Goal: Task Accomplishment & Management: Manage account settings

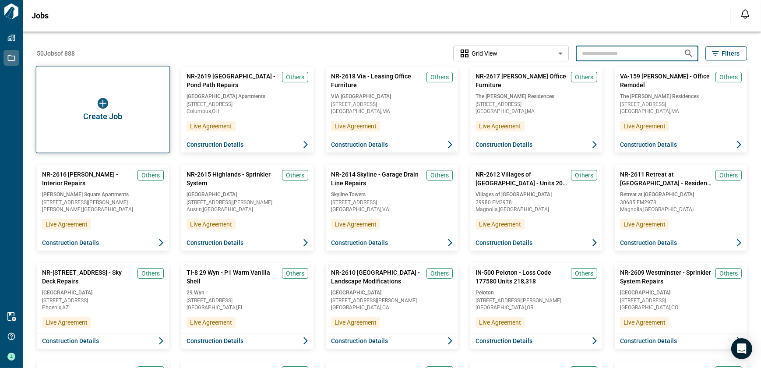
click at [77, 85] on div "Create Job" at bounding box center [103, 109] width 134 height 87
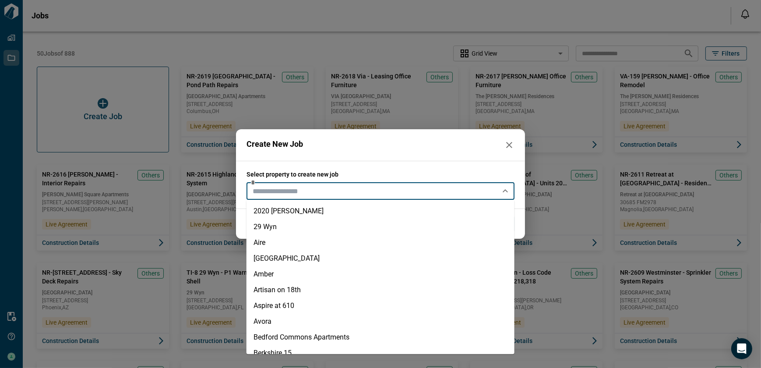
click at [336, 195] on input "text" at bounding box center [373, 191] width 248 height 12
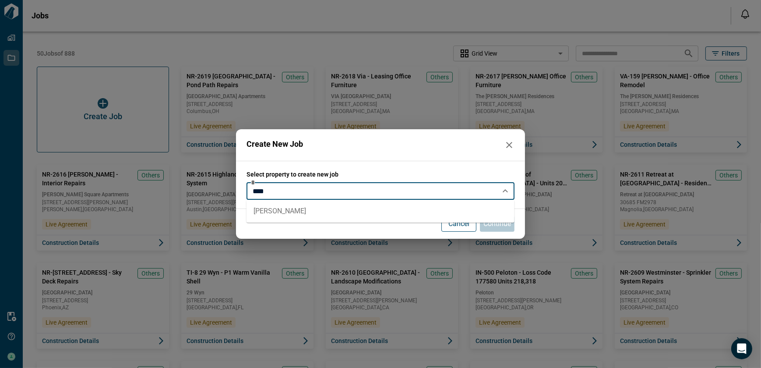
click at [303, 207] on li "[PERSON_NAME]" at bounding box center [380, 211] width 268 height 16
type input "**********"
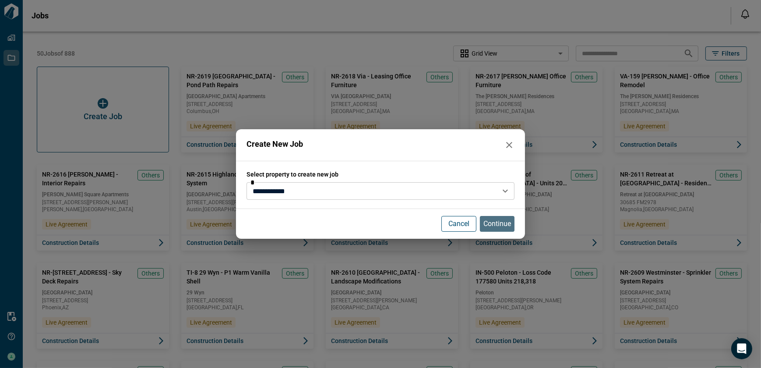
click at [496, 226] on p "Continue" at bounding box center [497, 223] width 28 height 11
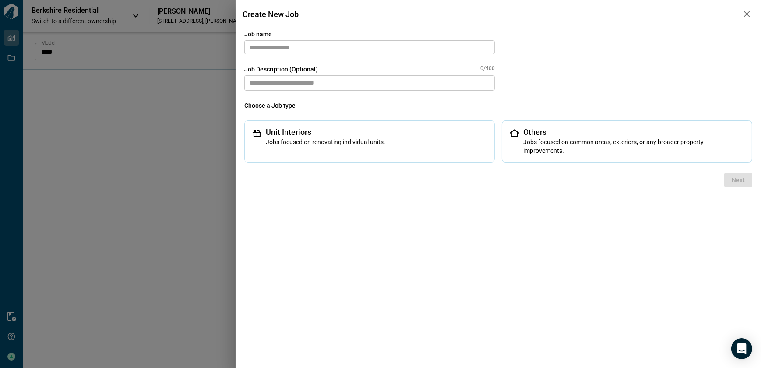
click at [309, 48] on input "text" at bounding box center [369, 47] width 250 height 14
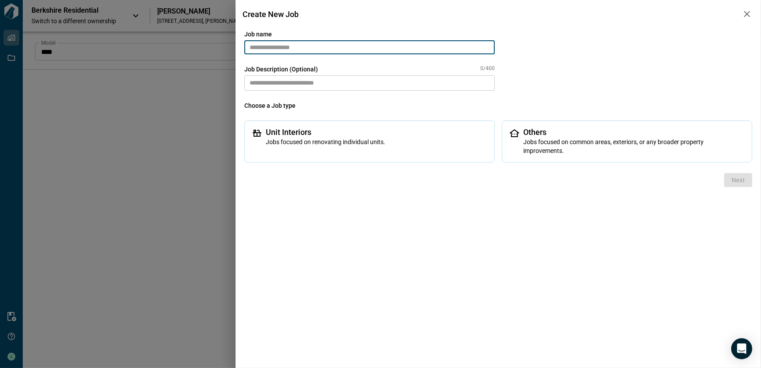
paste input "*******"
drag, startPoint x: 255, startPoint y: 48, endPoint x: 225, endPoint y: 49, distance: 29.8
click at [225, 49] on div "nr-2620 Job name ******* ​ Job Description (Optional) 0/400 * ​ Choose a Job ty…" at bounding box center [380, 184] width 761 height 368
paste input "**********"
type input "**********"
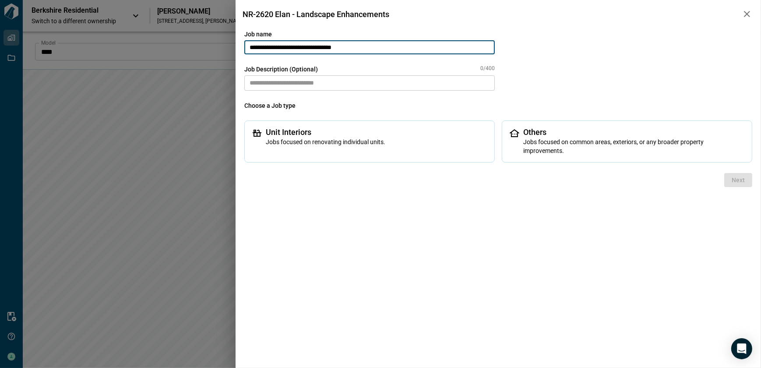
click at [301, 82] on textarea at bounding box center [369, 82] width 250 height 15
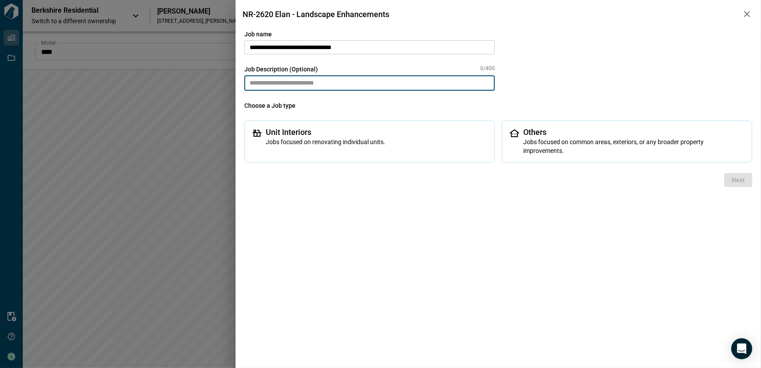
paste textarea "**********"
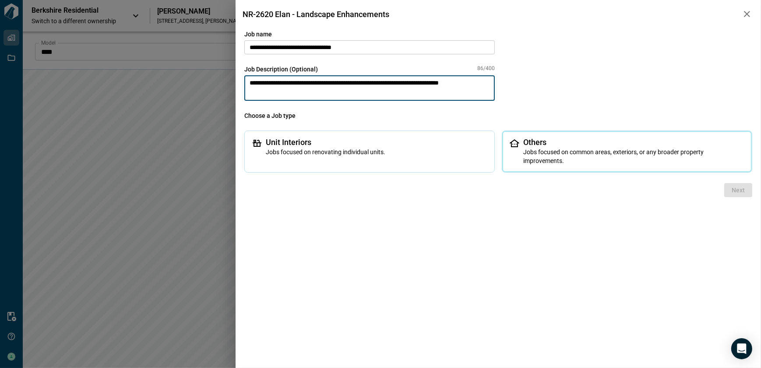
type textarea "**********"
click at [588, 151] on span "Jobs focused on common areas, exteriors, or any broader property improvements." at bounding box center [634, 157] width 222 height 18
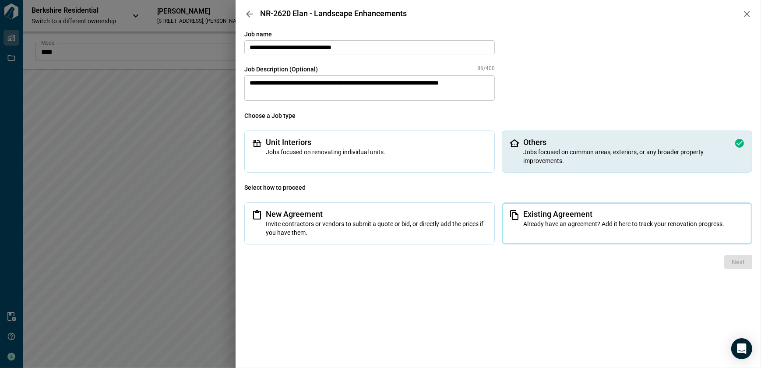
click at [564, 218] on div "Existing Agreement Already have an agreement? Add it here to track your renovat…" at bounding box center [634, 219] width 222 height 18
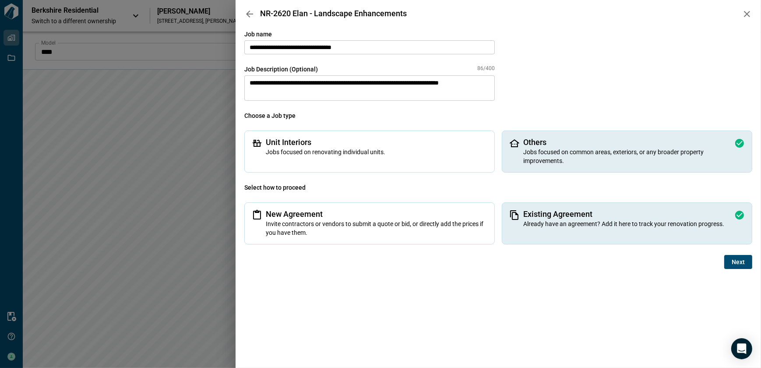
click at [739, 262] on span "Next" at bounding box center [738, 261] width 13 height 9
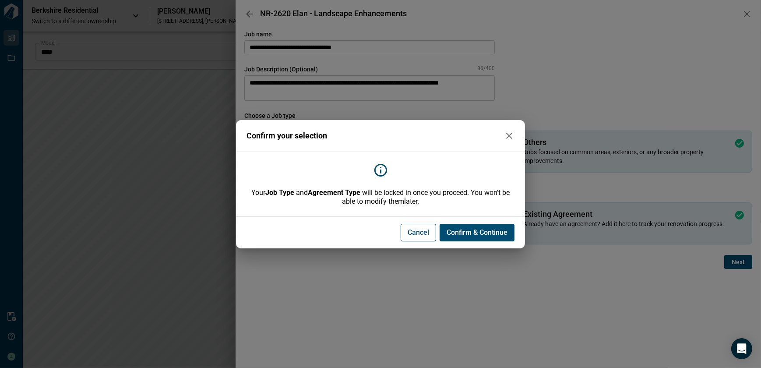
click at [473, 234] on span "Confirm & Continue" at bounding box center [477, 232] width 61 height 9
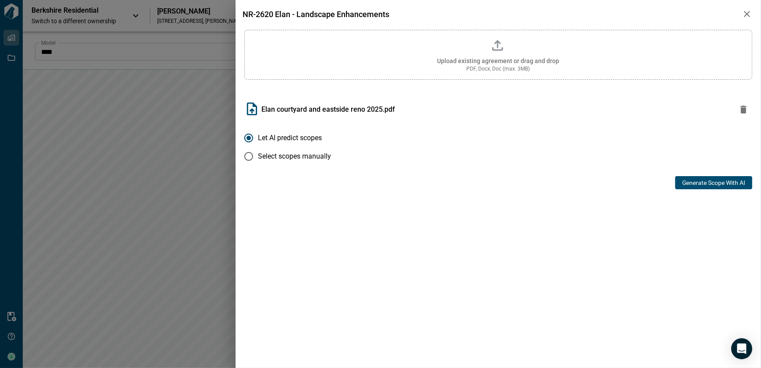
click at [723, 180] on button "Generate Scope with AI" at bounding box center [713, 182] width 77 height 13
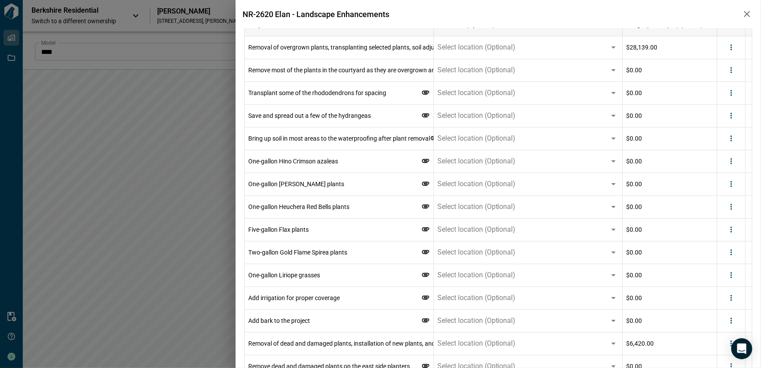
scroll to position [74, 0]
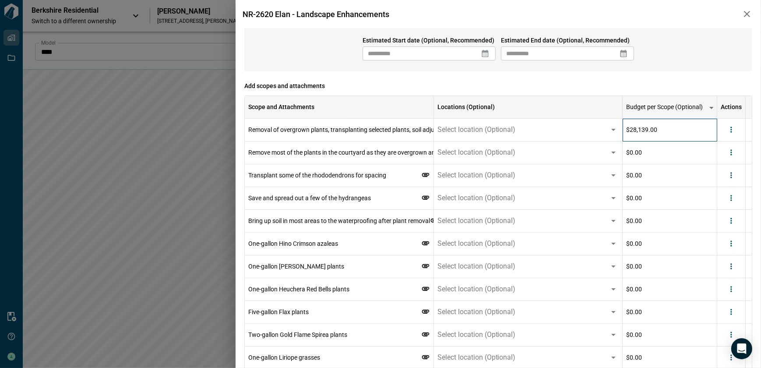
click at [676, 128] on div "$28,139.00" at bounding box center [670, 130] width 95 height 23
drag, startPoint x: 606, startPoint y: 128, endPoint x: 581, endPoint y: 129, distance: 25.8
click at [581, 129] on div "Removal of overgrown plants, transplanting selected plants, soil adjustment, an…" at bounding box center [499, 130] width 508 height 23
type input "*****"
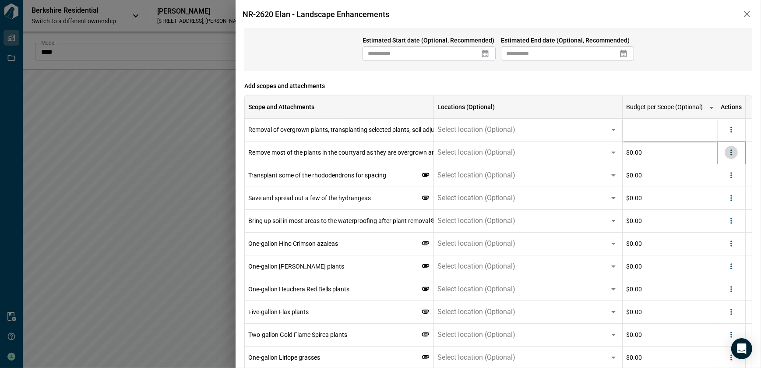
click at [731, 153] on icon "more" at bounding box center [731, 152] width 9 height 9
click at [723, 187] on li "Delete" at bounding box center [713, 186] width 49 height 16
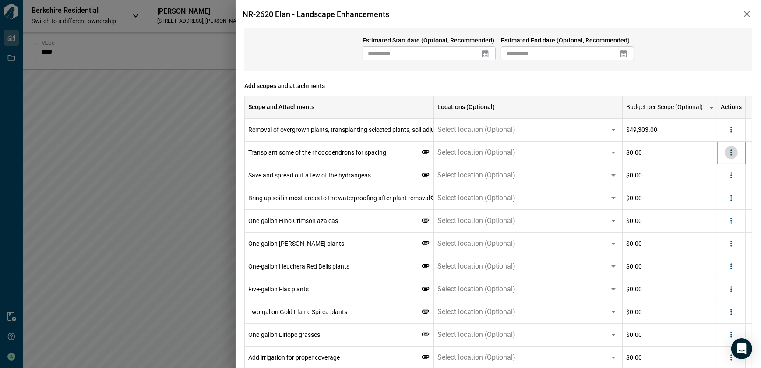
click at [734, 158] on button "more" at bounding box center [731, 152] width 13 height 13
click at [725, 188] on li "Delete" at bounding box center [713, 186] width 49 height 16
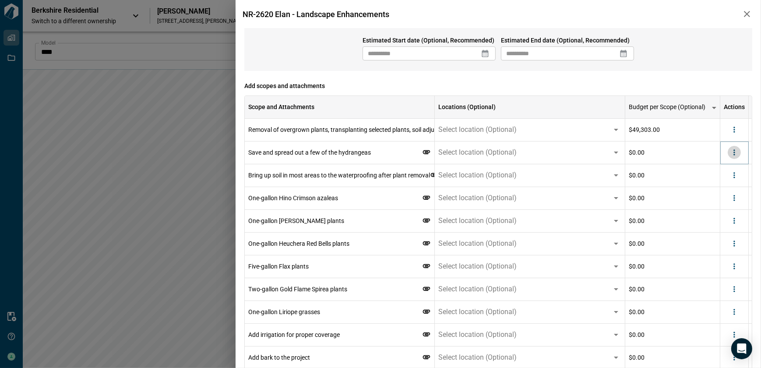
click at [732, 155] on icon "more" at bounding box center [734, 152] width 9 height 9
click at [726, 188] on li "Delete" at bounding box center [713, 186] width 49 height 16
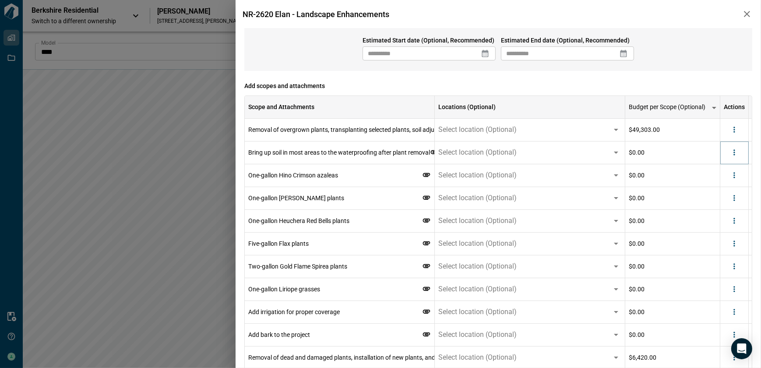
click at [735, 158] on div at bounding box center [734, 152] width 13 height 13
click at [734, 155] on icon "more" at bounding box center [731, 152] width 9 height 9
click at [721, 186] on li "Delete" at bounding box center [713, 186] width 49 height 16
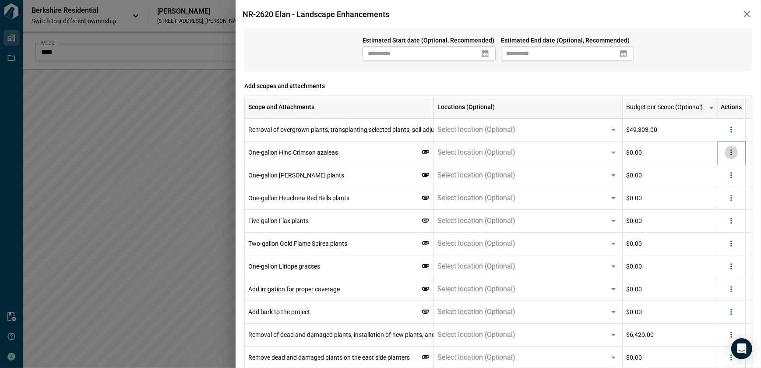
click at [732, 157] on button "more" at bounding box center [731, 152] width 13 height 13
click at [720, 185] on li "Delete" at bounding box center [713, 186] width 49 height 16
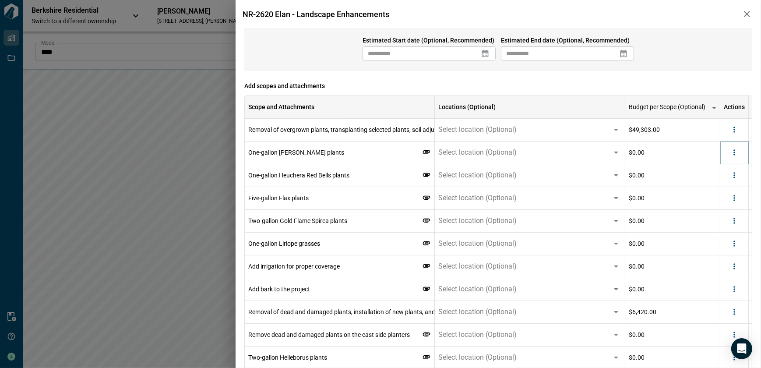
click at [734, 153] on icon "more" at bounding box center [734, 152] width 9 height 9
click at [722, 182] on li "Delete" at bounding box center [713, 186] width 49 height 16
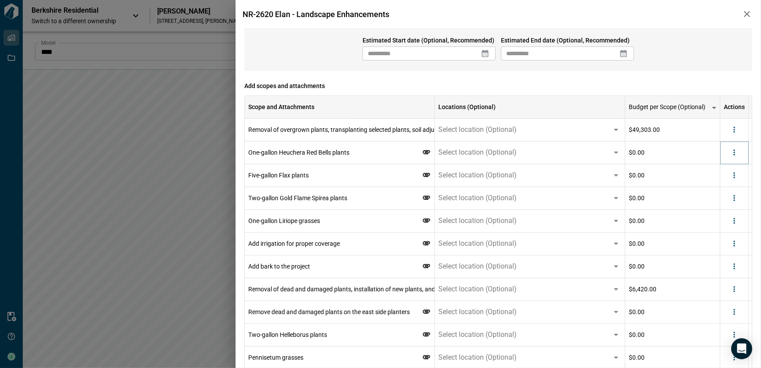
click at [735, 153] on icon "more" at bounding box center [734, 152] width 9 height 9
click at [722, 181] on li "Delete" at bounding box center [713, 186] width 49 height 16
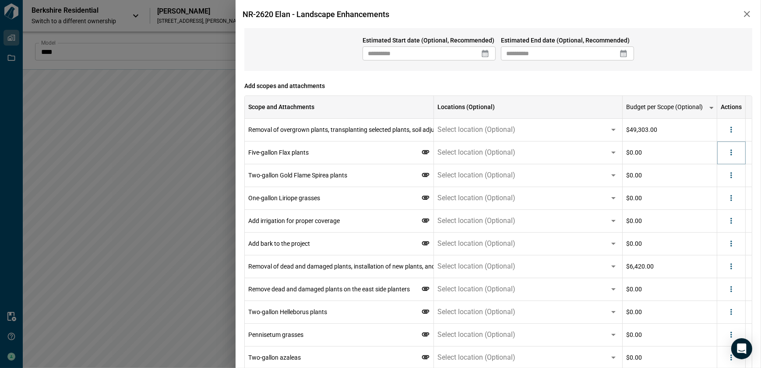
click at [736, 155] on button "more" at bounding box center [731, 152] width 13 height 13
click at [722, 189] on li "Delete" at bounding box center [713, 186] width 49 height 16
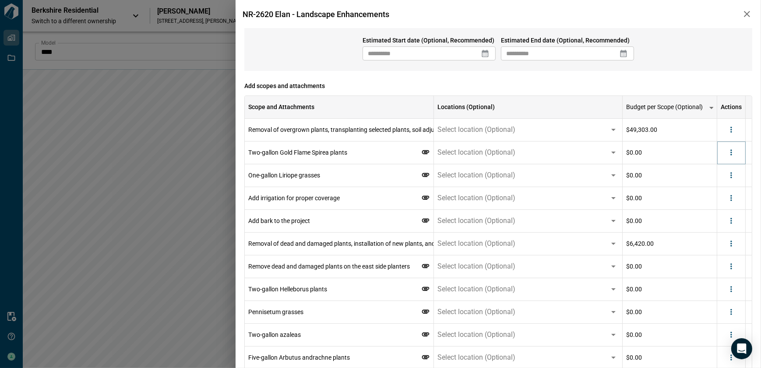
click at [736, 154] on icon "more" at bounding box center [731, 152] width 9 height 9
drag, startPoint x: 718, startPoint y: 184, endPoint x: 729, endPoint y: 163, distance: 23.7
click at [718, 184] on li "Delete" at bounding box center [713, 186] width 49 height 16
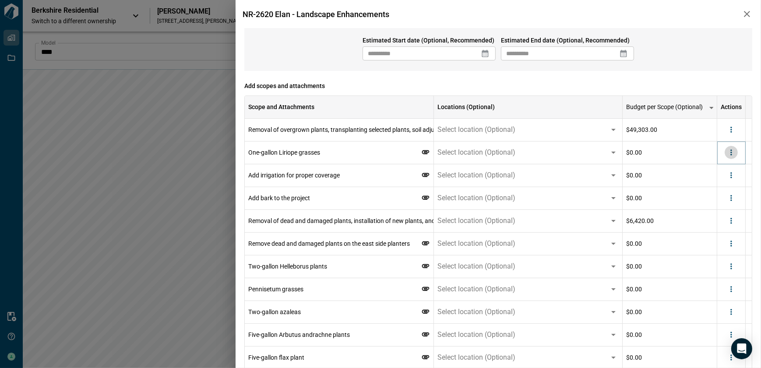
click at [733, 156] on icon "more" at bounding box center [731, 152] width 9 height 9
click at [719, 184] on li "Delete" at bounding box center [713, 186] width 49 height 16
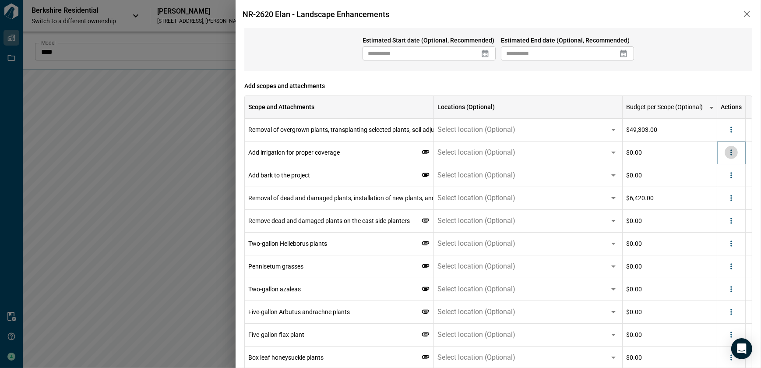
click at [735, 154] on icon "more" at bounding box center [731, 152] width 9 height 9
click at [729, 184] on li "Delete" at bounding box center [713, 186] width 49 height 16
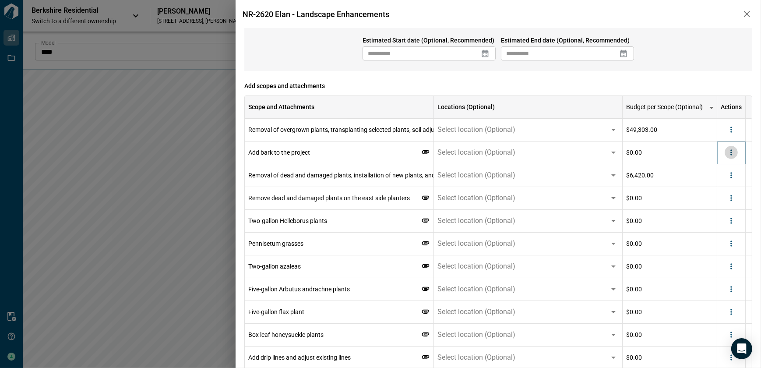
click at [736, 155] on button "more" at bounding box center [731, 152] width 13 height 13
click at [721, 183] on li "Delete" at bounding box center [713, 186] width 49 height 16
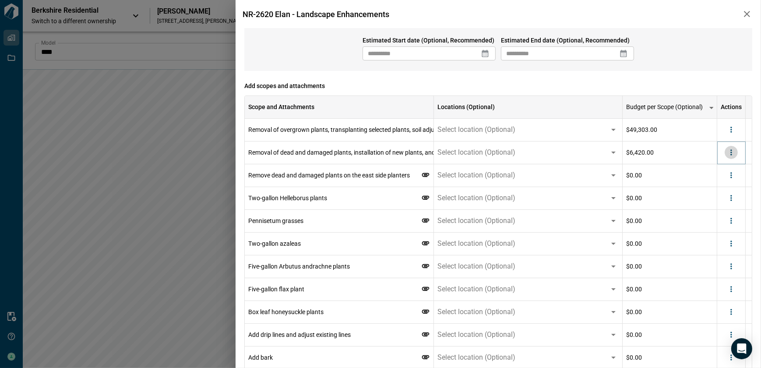
click at [734, 158] on button "more" at bounding box center [731, 152] width 13 height 13
click at [718, 189] on li "Delete" at bounding box center [713, 186] width 49 height 16
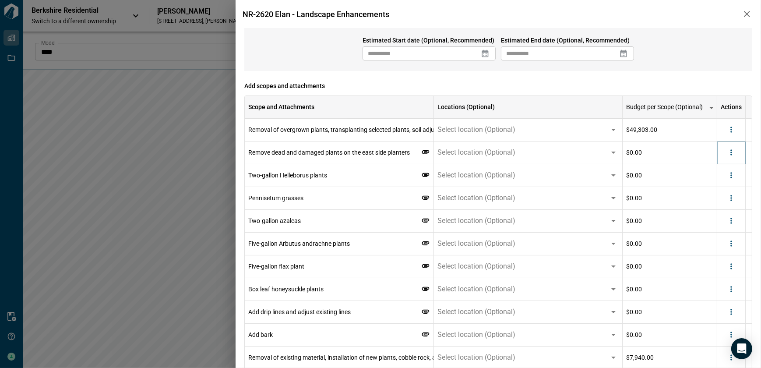
click at [731, 156] on icon "more" at bounding box center [731, 152] width 9 height 9
click at [715, 183] on li "Delete" at bounding box center [713, 186] width 49 height 16
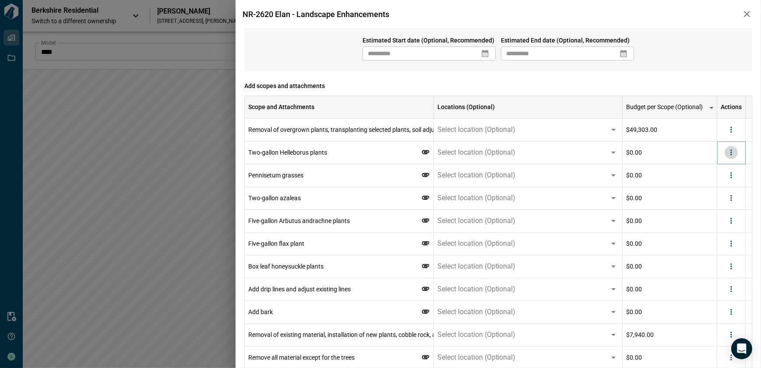
click at [736, 154] on button "more" at bounding box center [731, 152] width 13 height 13
click at [715, 187] on li "Delete" at bounding box center [713, 186] width 49 height 16
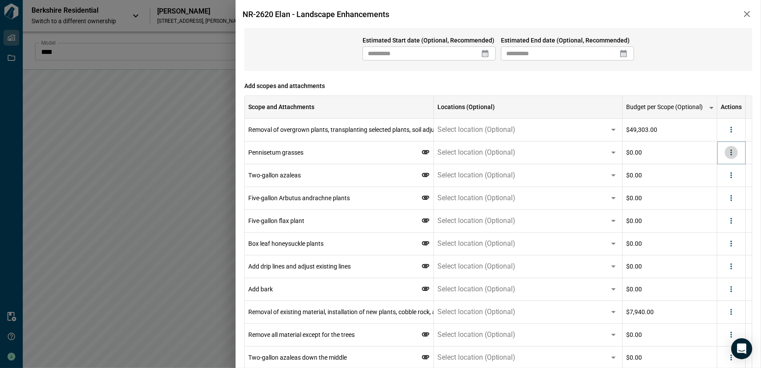
click at [732, 155] on icon "more" at bounding box center [731, 152] width 9 height 9
click at [718, 184] on li "Delete" at bounding box center [713, 186] width 49 height 16
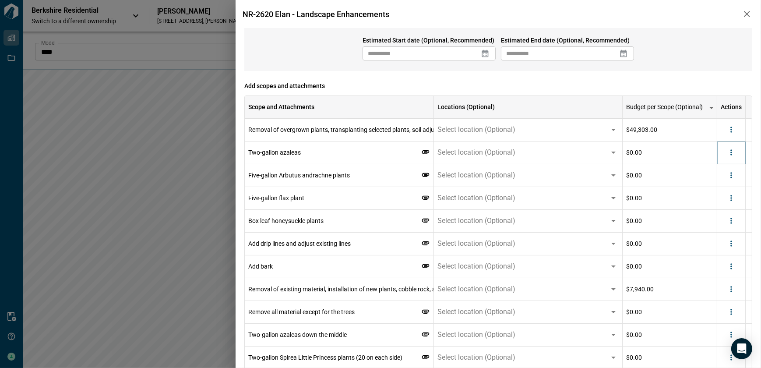
click at [735, 158] on div at bounding box center [731, 152] width 13 height 13
click at [731, 154] on icon "more" at bounding box center [730, 153] width 1 height 6
click at [722, 188] on li "Delete" at bounding box center [713, 186] width 49 height 16
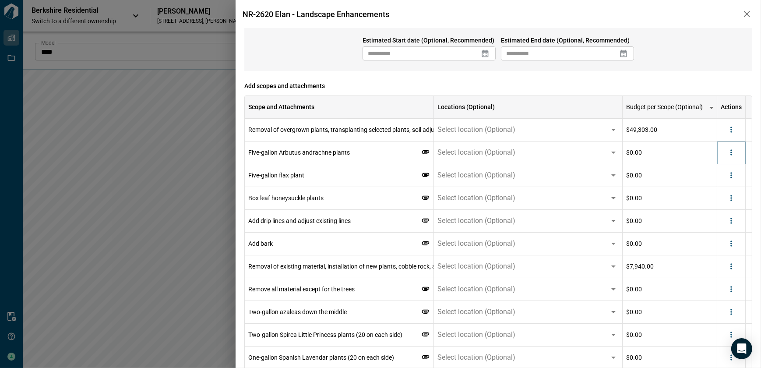
click at [731, 156] on icon "more" at bounding box center [731, 152] width 9 height 9
click at [722, 181] on li "Delete" at bounding box center [713, 186] width 49 height 16
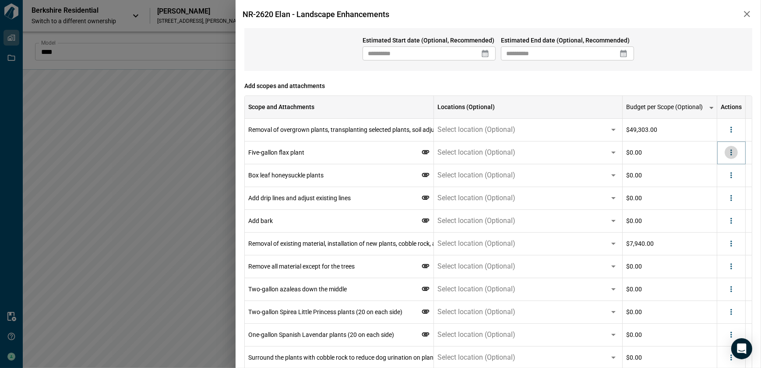
click at [733, 153] on icon "more" at bounding box center [731, 152] width 9 height 9
click at [716, 185] on li "Delete" at bounding box center [713, 186] width 49 height 16
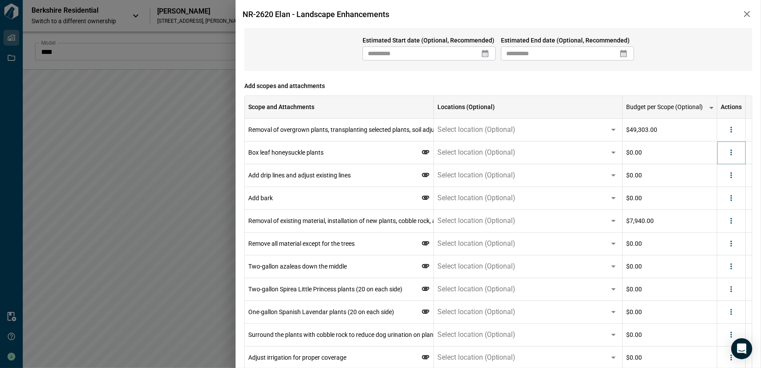
click at [734, 154] on icon "more" at bounding box center [731, 152] width 9 height 9
click at [718, 188] on li "Delete" at bounding box center [713, 186] width 49 height 16
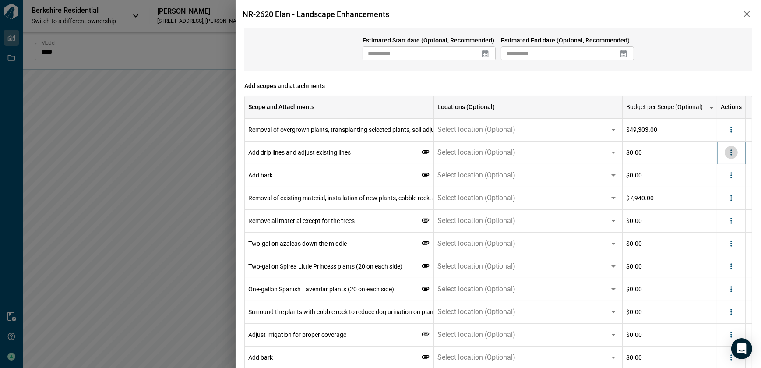
click at [737, 155] on button "more" at bounding box center [731, 152] width 13 height 13
click at [718, 186] on li "Delete" at bounding box center [713, 186] width 49 height 16
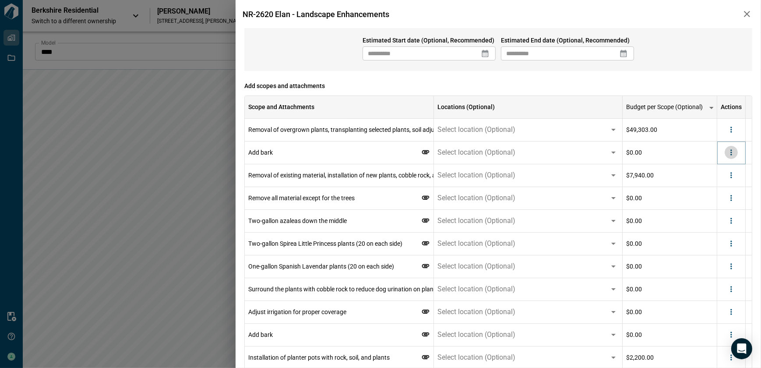
drag, startPoint x: 732, startPoint y: 150, endPoint x: 731, endPoint y: 157, distance: 6.6
click at [732, 151] on icon "more" at bounding box center [731, 152] width 9 height 9
click at [720, 187] on li "Delete" at bounding box center [713, 186] width 49 height 16
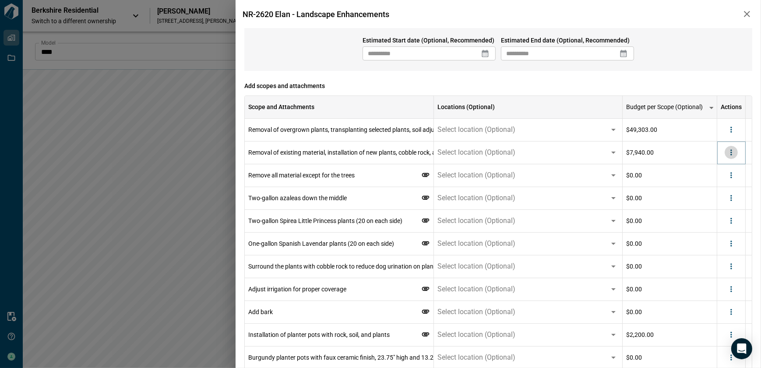
click at [735, 153] on icon "more" at bounding box center [731, 152] width 9 height 9
click at [721, 187] on li "Delete" at bounding box center [713, 186] width 49 height 16
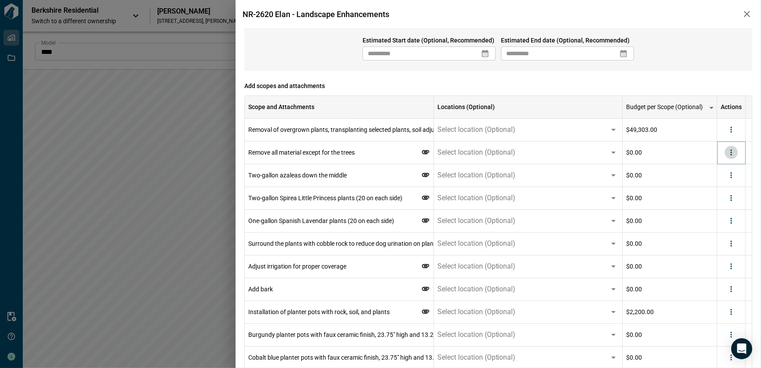
click at [734, 152] on icon "more" at bounding box center [731, 152] width 9 height 9
click at [716, 184] on li "Delete" at bounding box center [713, 186] width 49 height 16
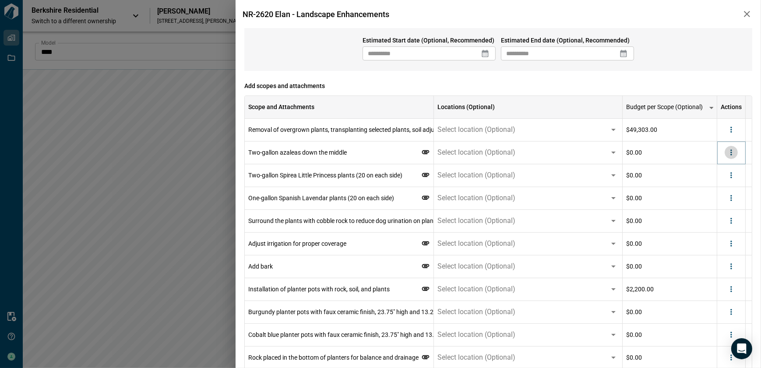
click at [733, 150] on icon "more" at bounding box center [731, 152] width 9 height 9
drag, startPoint x: 721, startPoint y: 186, endPoint x: 734, endPoint y: 162, distance: 27.3
click at [720, 186] on li "Delete" at bounding box center [713, 186] width 49 height 16
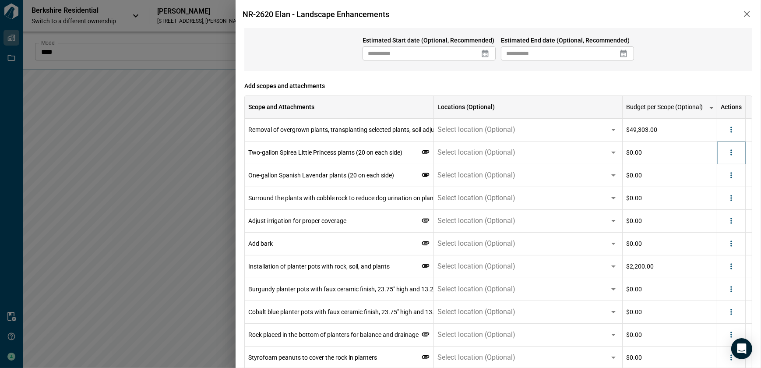
click at [736, 155] on button "more" at bounding box center [731, 152] width 13 height 13
click at [720, 187] on li "Delete" at bounding box center [713, 186] width 49 height 16
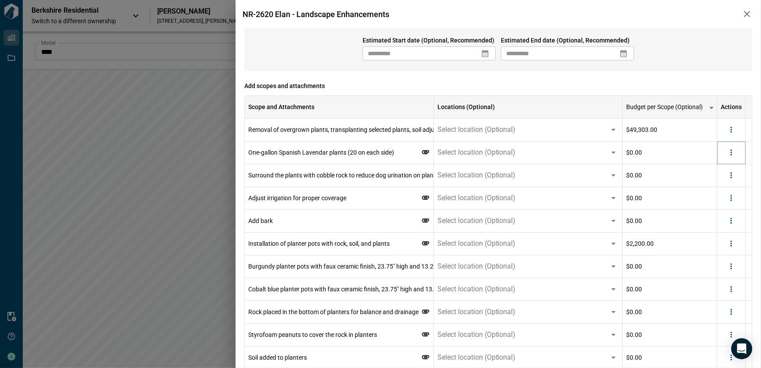
drag, startPoint x: 737, startPoint y: 151, endPoint x: 733, endPoint y: 158, distance: 7.5
click at [737, 152] on button "more" at bounding box center [731, 152] width 13 height 13
drag, startPoint x: 721, startPoint y: 185, endPoint x: 735, endPoint y: 166, distance: 23.4
click at [721, 185] on li "Delete" at bounding box center [713, 186] width 49 height 16
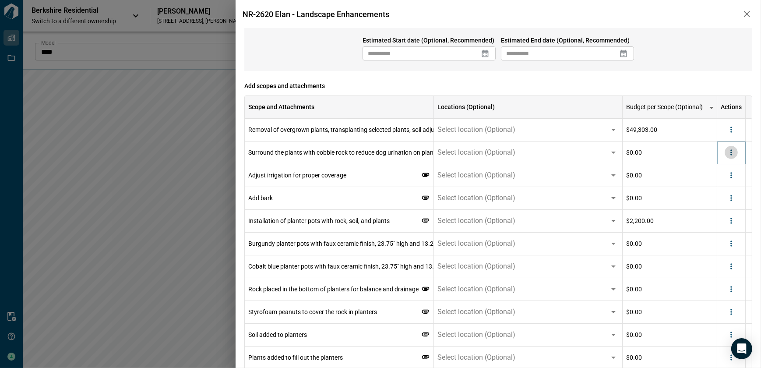
click at [736, 156] on button "more" at bounding box center [731, 152] width 13 height 13
click at [726, 183] on li "Delete" at bounding box center [713, 186] width 49 height 16
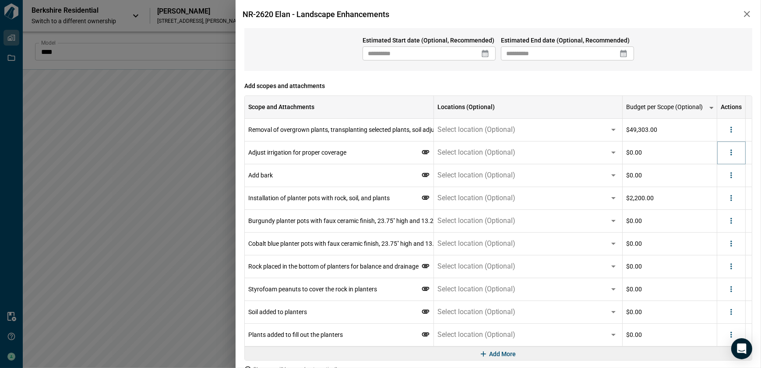
click at [731, 151] on icon "more" at bounding box center [731, 152] width 9 height 9
click at [717, 183] on li "Delete" at bounding box center [713, 186] width 49 height 16
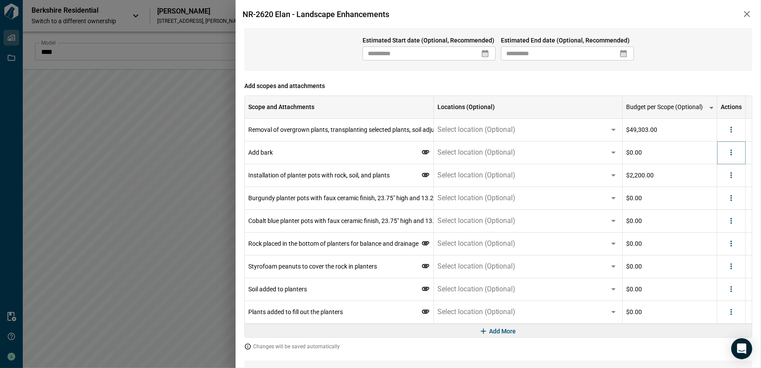
click at [732, 155] on icon "more" at bounding box center [731, 152] width 9 height 9
click at [723, 183] on li "Delete" at bounding box center [713, 186] width 49 height 16
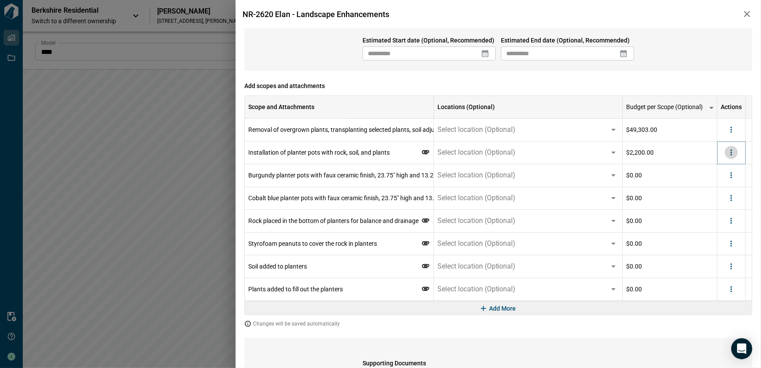
click at [731, 155] on icon "more" at bounding box center [731, 152] width 9 height 9
click at [719, 188] on li "Delete" at bounding box center [713, 186] width 49 height 16
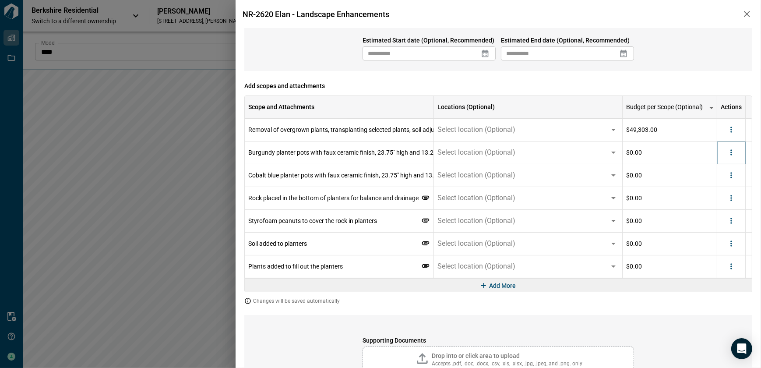
click at [733, 157] on button "more" at bounding box center [731, 152] width 13 height 13
click at [722, 188] on li "Delete" at bounding box center [713, 186] width 49 height 16
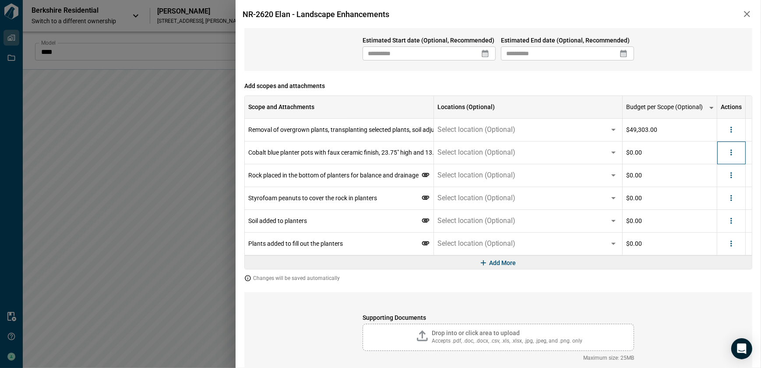
click at [727, 159] on div at bounding box center [731, 152] width 28 height 23
click at [731, 158] on button "more" at bounding box center [731, 152] width 13 height 13
click at [725, 188] on li "Delete" at bounding box center [713, 186] width 49 height 16
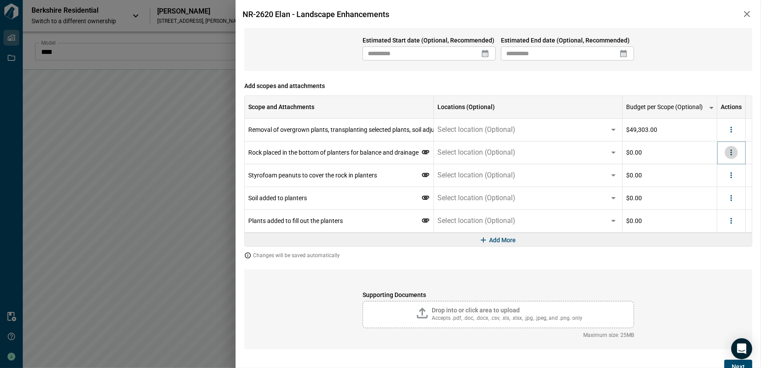
click at [733, 155] on icon "more" at bounding box center [731, 152] width 9 height 9
click at [722, 184] on li "Delete" at bounding box center [713, 186] width 49 height 16
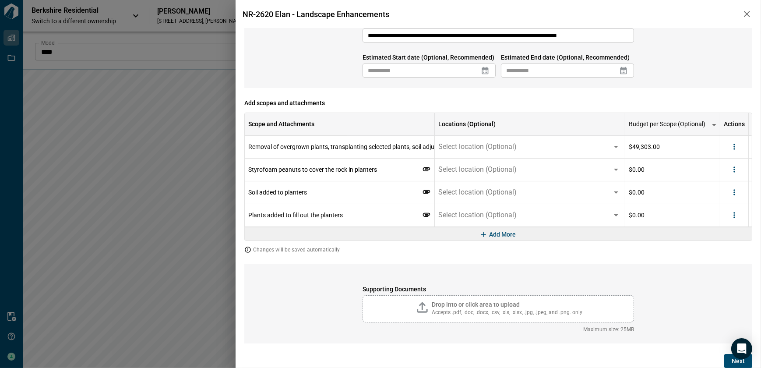
scroll to position [57, 0]
click at [725, 171] on button "more" at bounding box center [731, 169] width 13 height 13
drag, startPoint x: 718, startPoint y: 197, endPoint x: 724, endPoint y: 190, distance: 9.4
click at [718, 197] on li "Delete" at bounding box center [713, 204] width 49 height 16
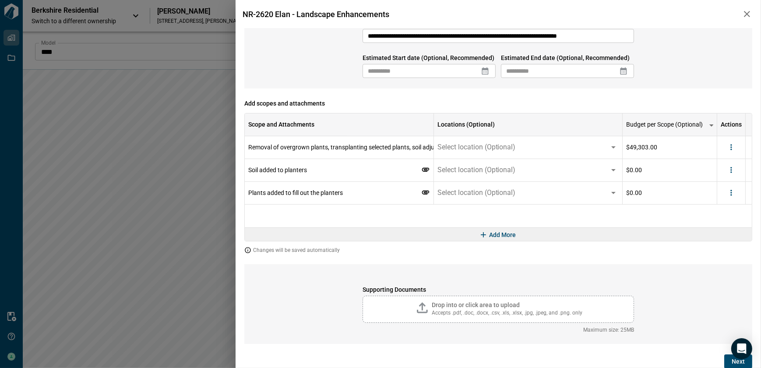
scroll to position [34, 0]
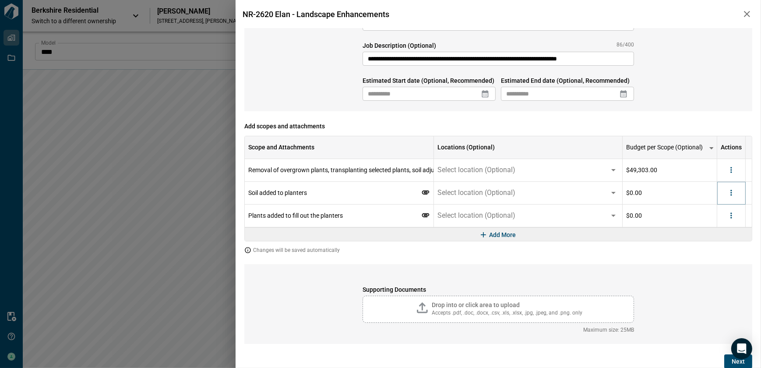
click at [725, 197] on div at bounding box center [731, 192] width 13 height 13
click at [731, 194] on icon "more" at bounding box center [731, 192] width 9 height 9
click at [709, 230] on div at bounding box center [704, 226] width 16 height 11
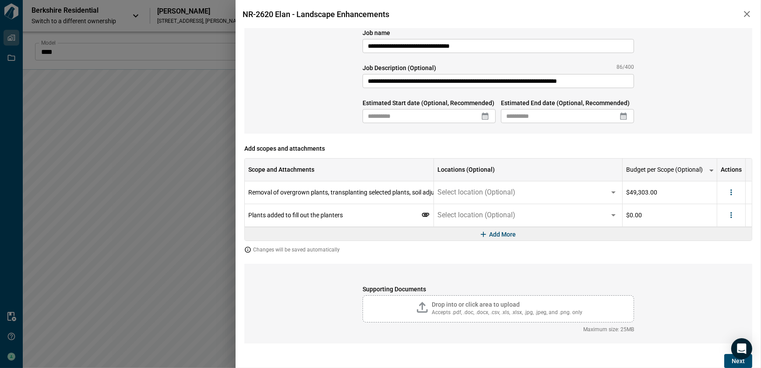
scroll to position [11, 0]
click at [722, 215] on div at bounding box center [731, 215] width 28 height 23
click at [727, 218] on icon "more" at bounding box center [731, 215] width 9 height 9
click at [720, 250] on li "Delete" at bounding box center [713, 249] width 49 height 16
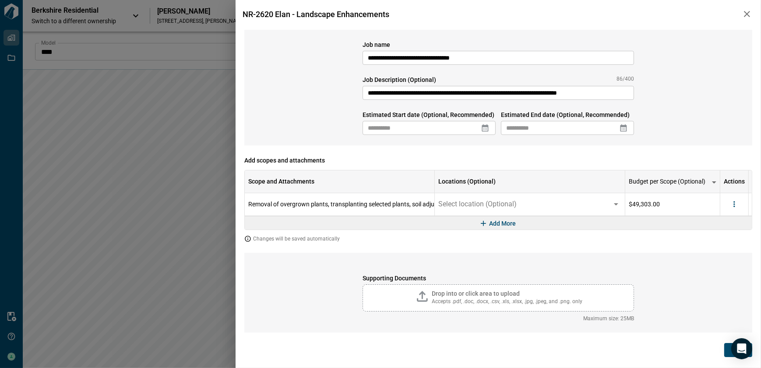
scroll to position [0, 0]
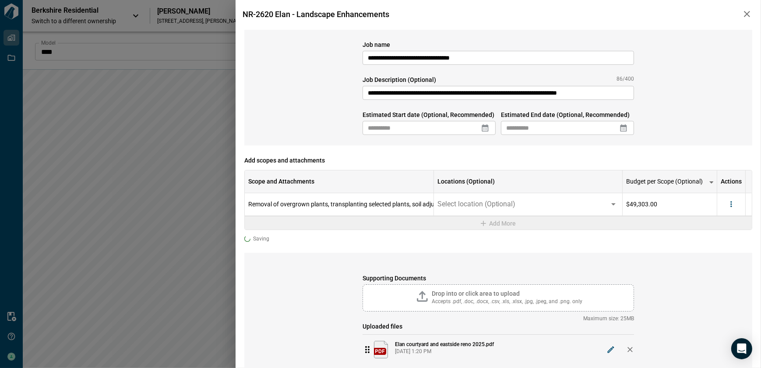
click at [485, 127] on icon at bounding box center [485, 127] width 9 height 9
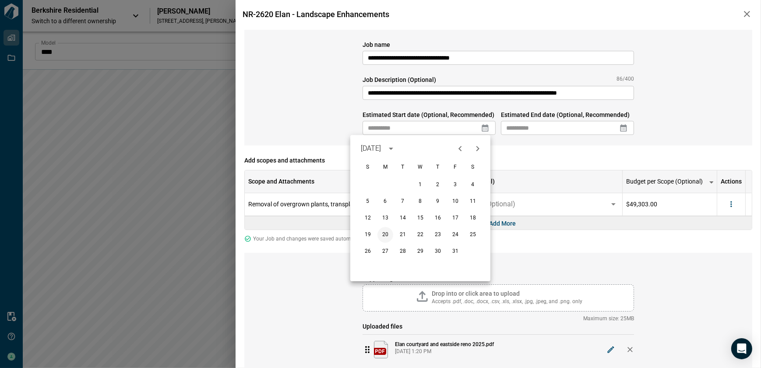
click at [384, 236] on button "20" at bounding box center [385, 235] width 16 height 16
type input "**********"
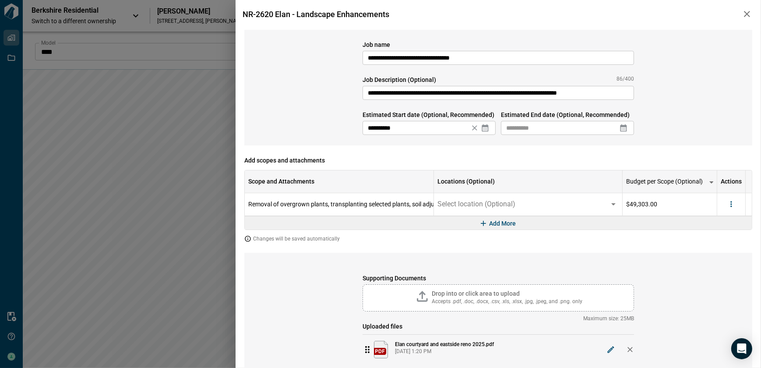
click at [619, 129] on icon at bounding box center [623, 127] width 9 height 9
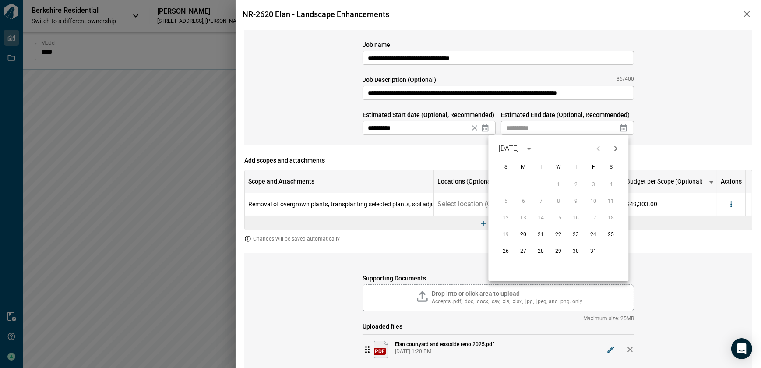
click at [617, 148] on icon "Next month" at bounding box center [615, 148] width 3 height 5
click at [595, 250] on button "28" at bounding box center [593, 251] width 16 height 16
type input "**********"
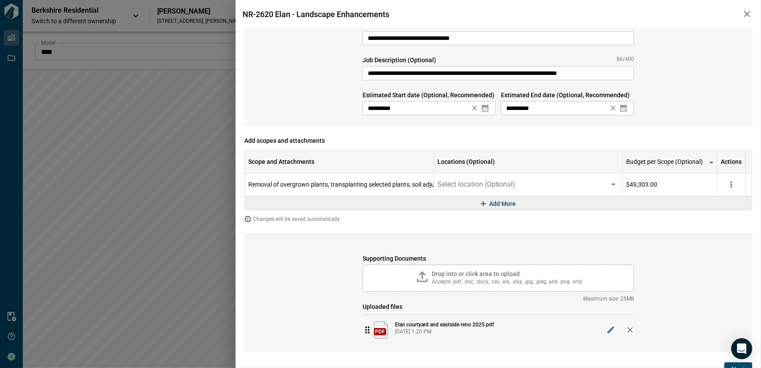
scroll to position [27, 0]
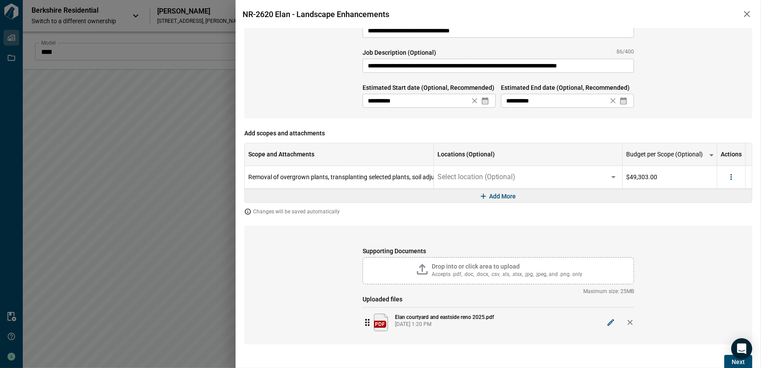
click at [725, 364] on button "Next" at bounding box center [738, 362] width 28 height 14
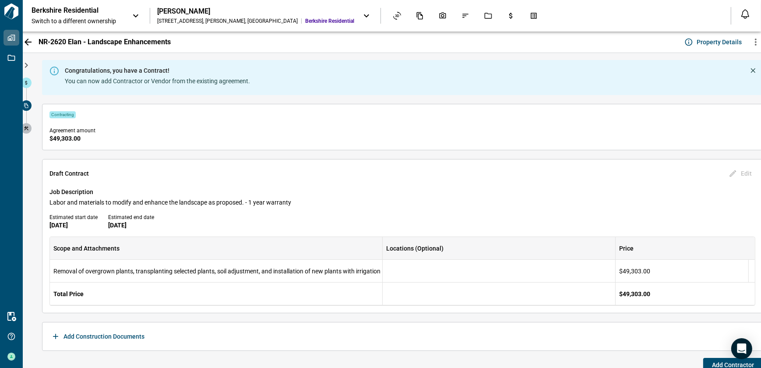
scroll to position [10, 0]
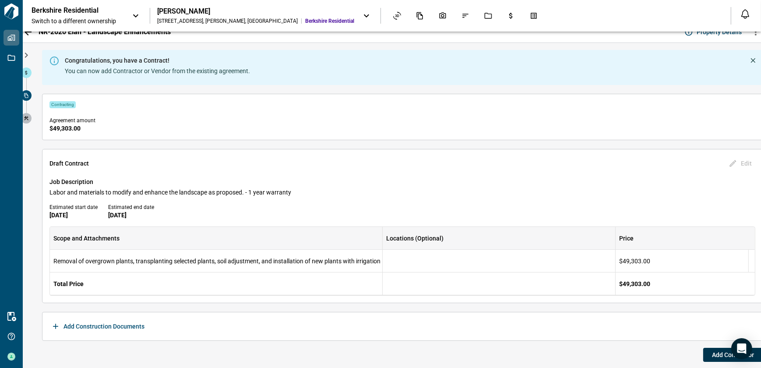
click at [707, 354] on button "Add Contractor" at bounding box center [733, 355] width 60 height 14
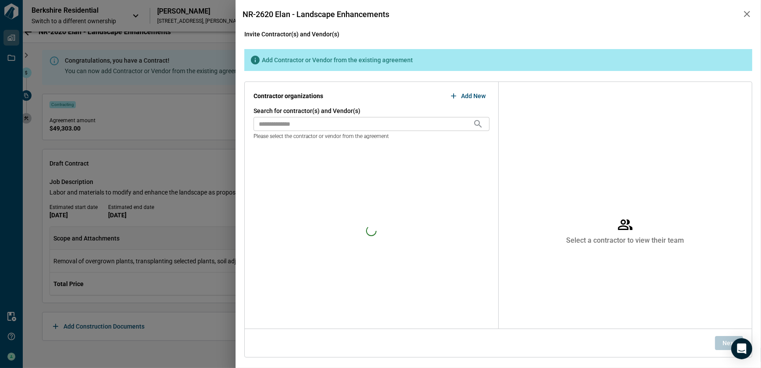
scroll to position [0, 0]
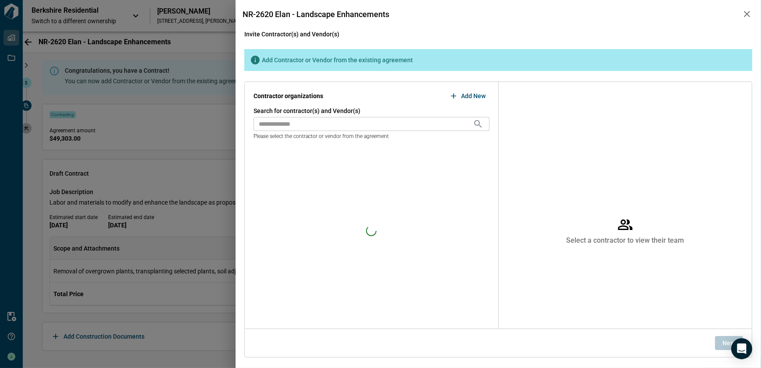
click at [341, 124] on input "text" at bounding box center [362, 124] width 219 height 14
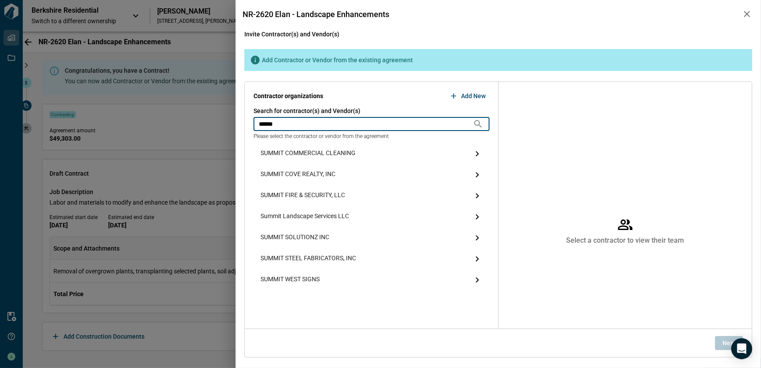
type input "******"
click at [313, 217] on span "Summit Landscape Services LLC" at bounding box center [304, 216] width 88 height 11
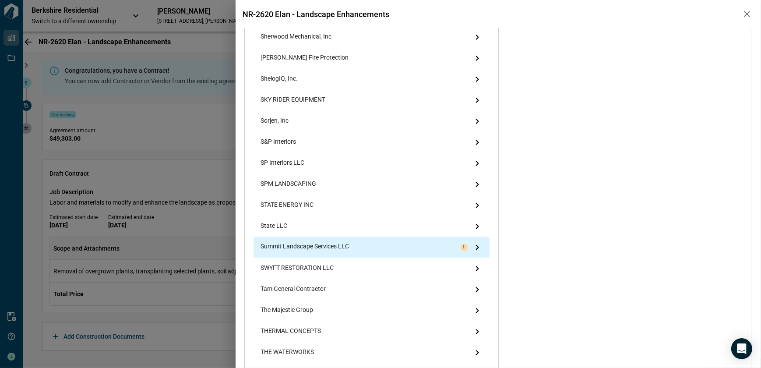
scroll to position [2051, 0]
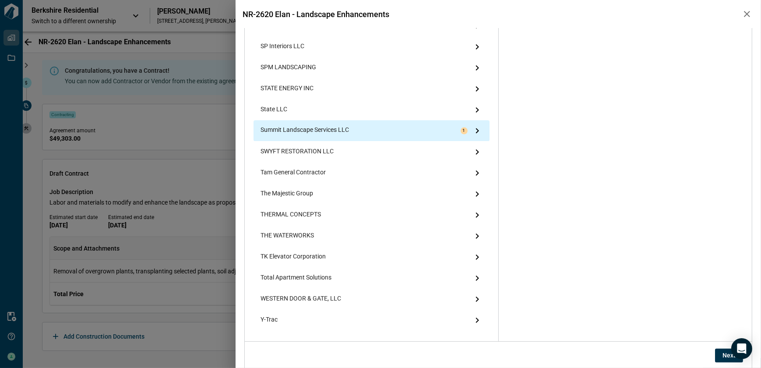
click at [727, 354] on span "Next" at bounding box center [728, 355] width 13 height 9
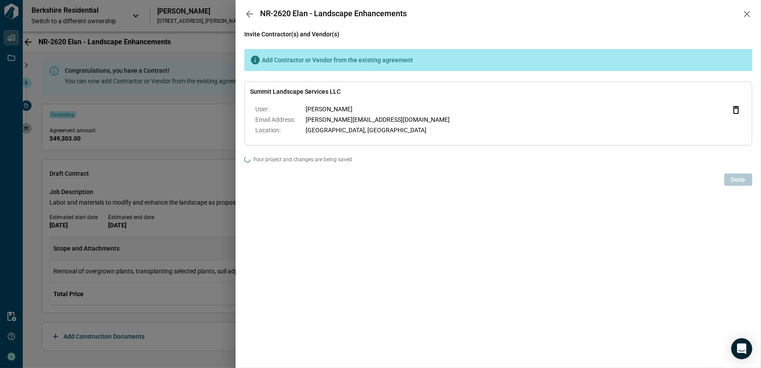
scroll to position [0, 0]
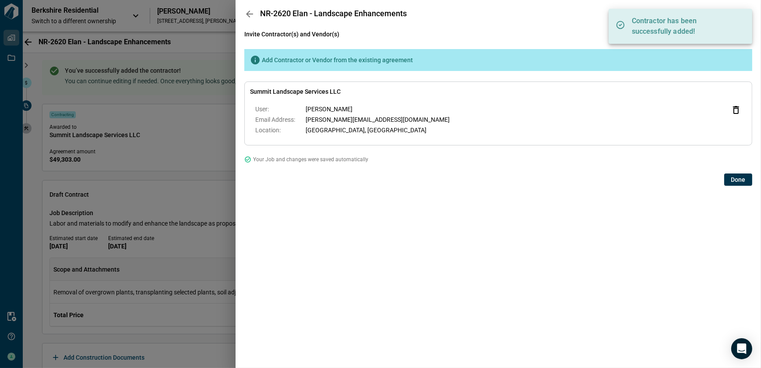
click at [740, 181] on span "Done" at bounding box center [738, 179] width 14 height 9
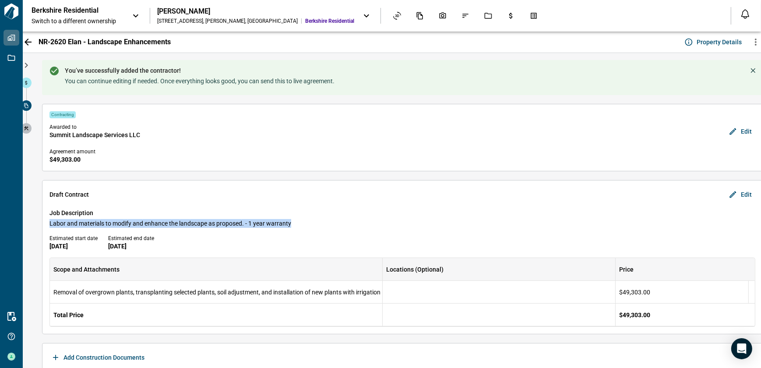
drag, startPoint x: 48, startPoint y: 224, endPoint x: 291, endPoint y: 230, distance: 242.6
click at [291, 230] on div "Draft [DEMOGRAPHIC_DATA] Edit Job Description Labor and materials to modify and…" at bounding box center [402, 257] width 721 height 154
copy span "Labor and materials to modify and enhance the landscape as proposed. - 1 year w…"
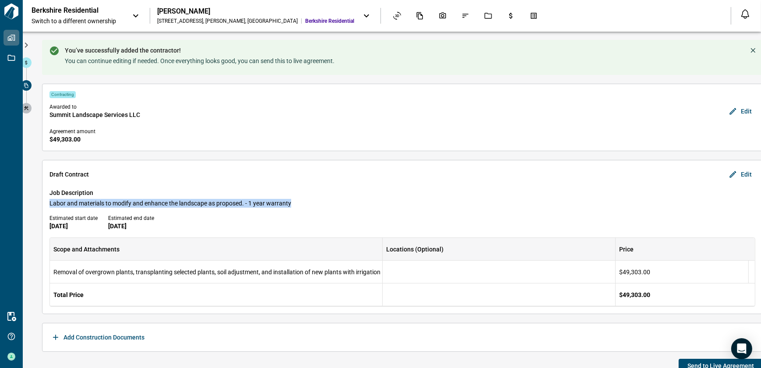
scroll to position [31, 0]
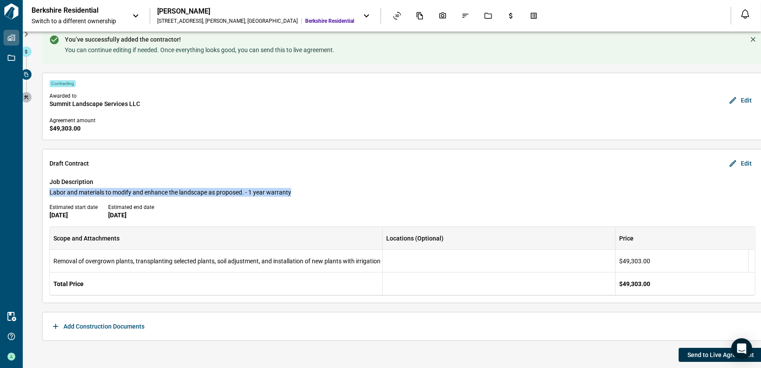
click at [690, 350] on span "Send to Live Agreement" at bounding box center [720, 354] width 67 height 9
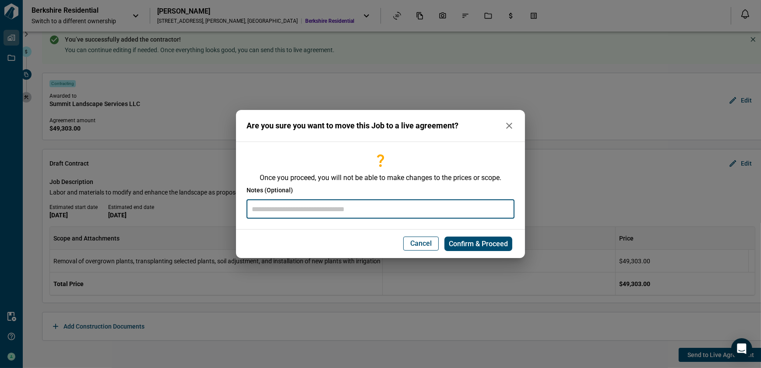
click at [377, 201] on input "text" at bounding box center [380, 209] width 268 height 19
paste input "**********"
type input "**********"
click at [456, 242] on span "Confirm & Proceed" at bounding box center [478, 243] width 59 height 9
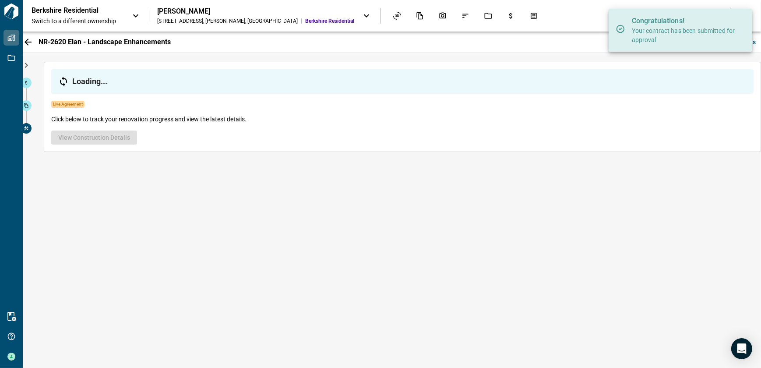
scroll to position [0, 0]
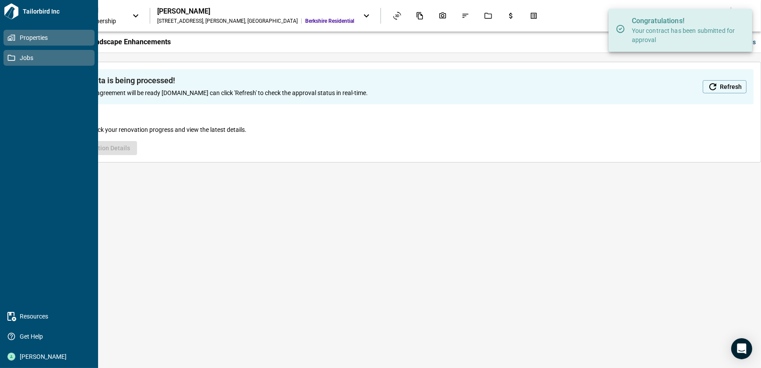
click at [9, 59] on icon at bounding box center [11, 58] width 8 height 8
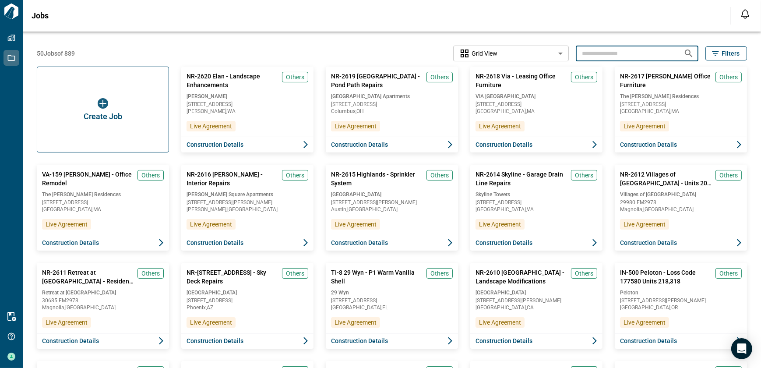
click at [595, 57] on input "text" at bounding box center [626, 53] width 101 height 16
type input "****"
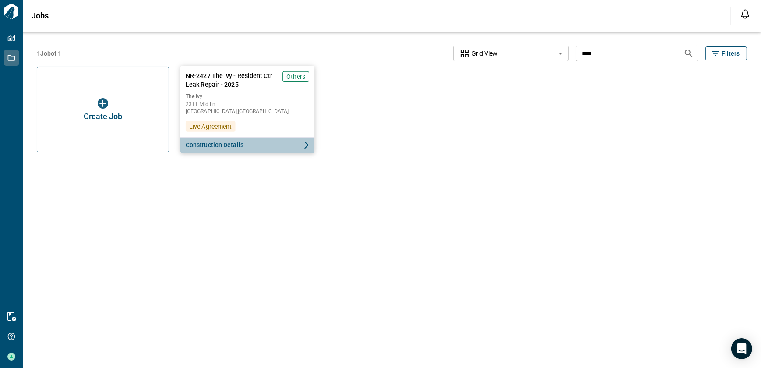
click at [214, 142] on span "Construction Details" at bounding box center [215, 145] width 58 height 9
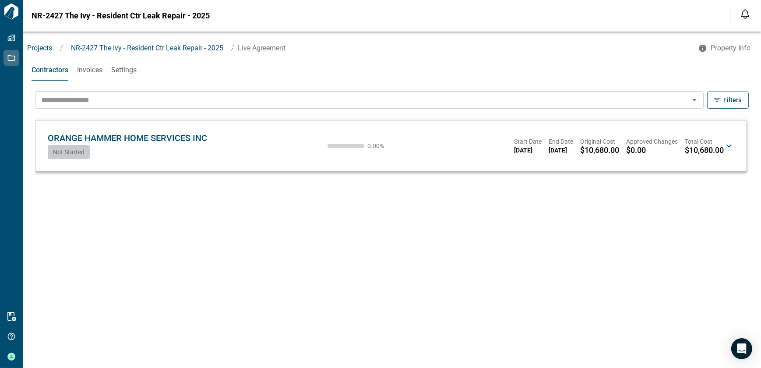
click at [70, 160] on div "ORANGE HAMMER HOME SERVICES INC [GEOGRAPHIC_DATA] Not Started 0.00 % Start Date…" at bounding box center [390, 145] width 693 height 37
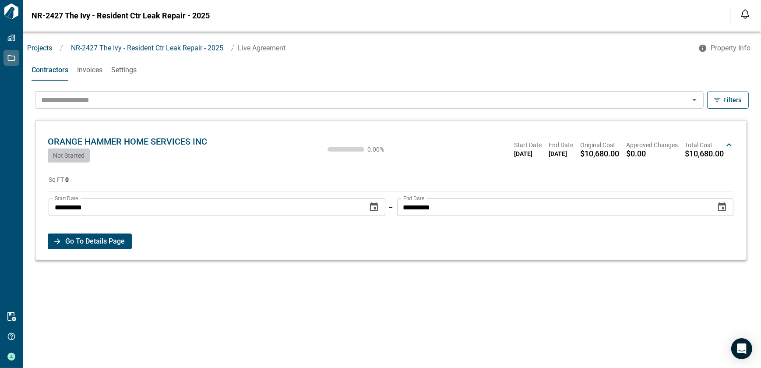
click at [70, 240] on span "Go To Details Page" at bounding box center [95, 241] width 60 height 16
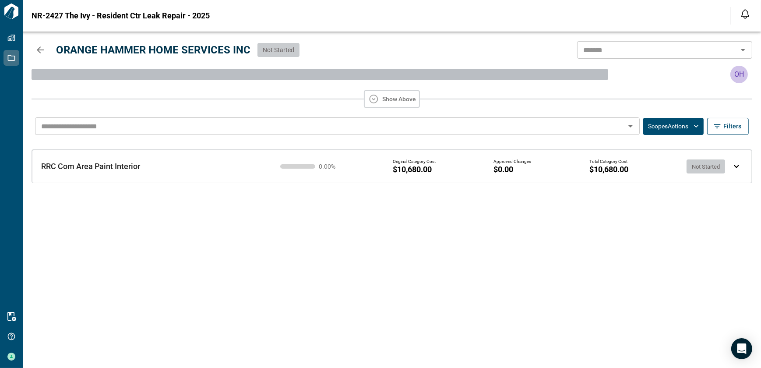
click at [155, 172] on div "RRC Com Area Paint Interior RRC Com Area Paint Interior 0.00 % Original Categor…" at bounding box center [380, 159] width 707 height 36
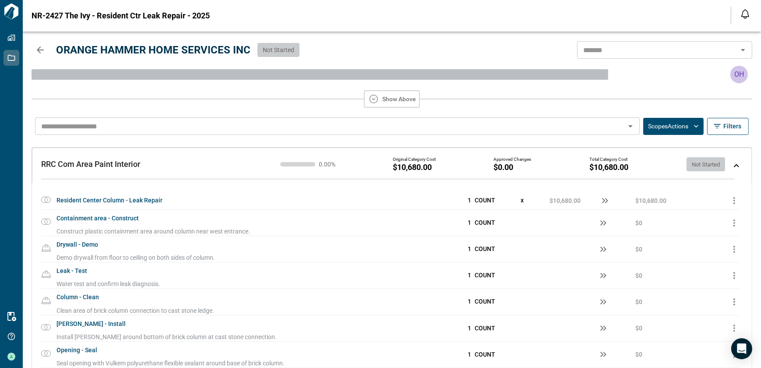
click at [679, 126] on button "Scopes Actions" at bounding box center [673, 126] width 60 height 17
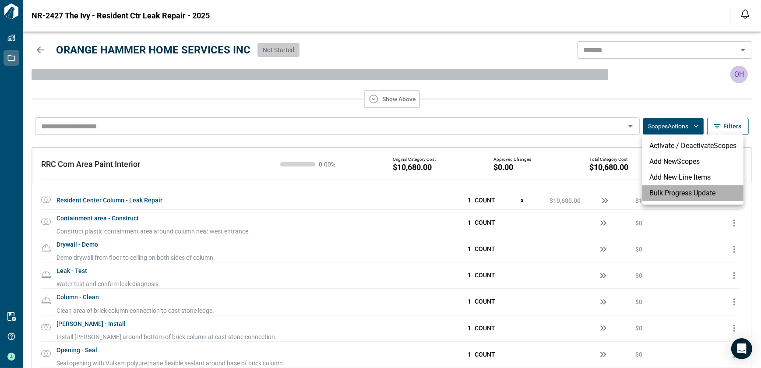
click at [660, 193] on li "Bulk Progress Update" at bounding box center [692, 193] width 101 height 16
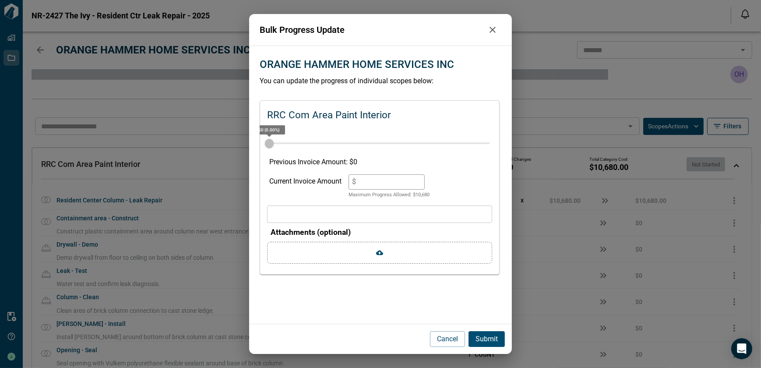
drag, startPoint x: 350, startPoint y: 178, endPoint x: 339, endPoint y: 176, distance: 10.7
click at [339, 176] on div "Current Invoice Amount $ * Maximum Progress Allowed: $ 10,680" at bounding box center [379, 186] width 221 height 25
type input "*"
type input "**"
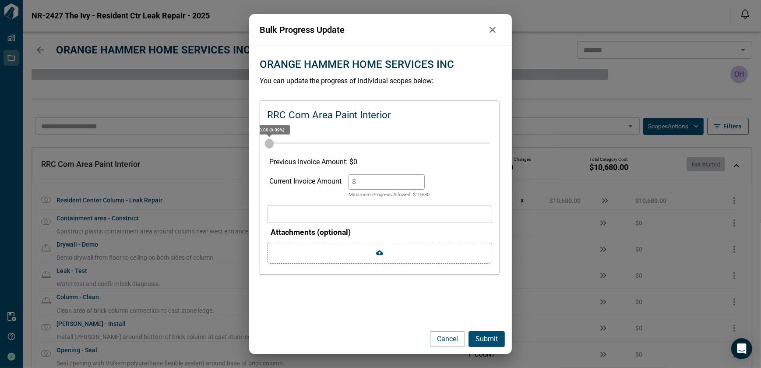
type input "*"
type input "***"
type input "*"
type input "****"
type input "**"
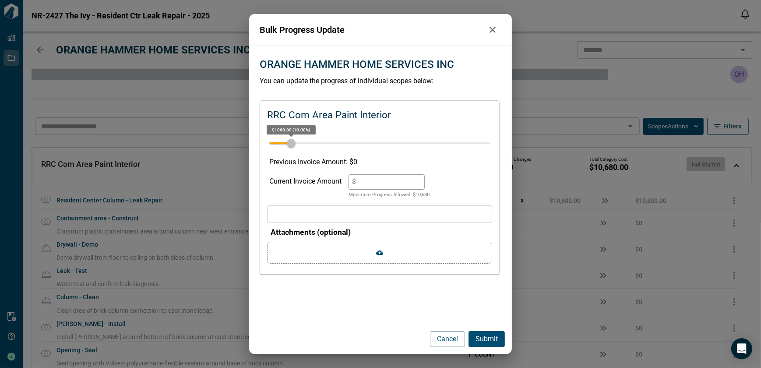
type input "*****"
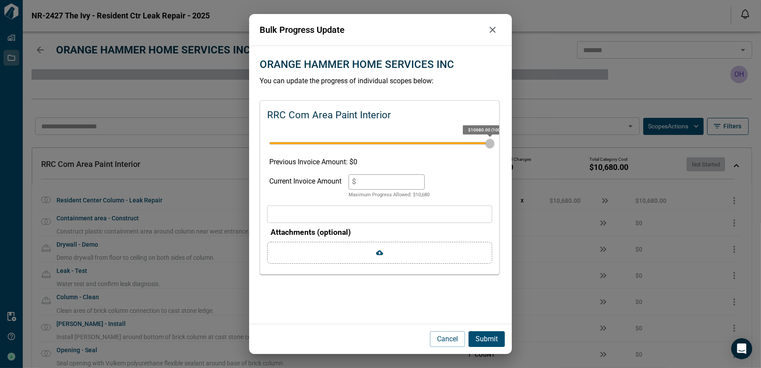
type input "***"
type input "*****"
click at [481, 338] on p "Submit" at bounding box center [486, 339] width 22 height 11
type input "*"
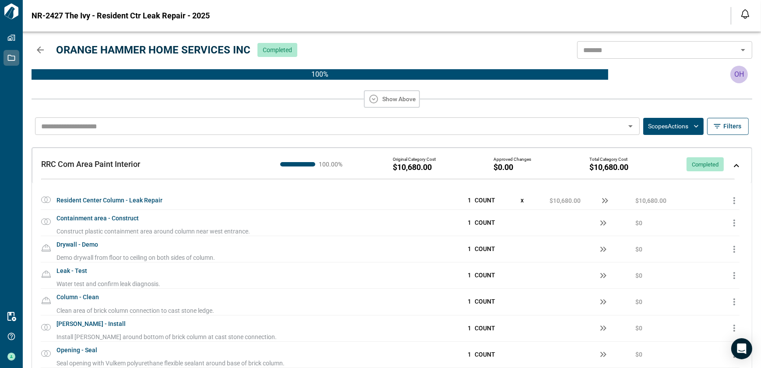
click at [43, 52] on icon "button" at bounding box center [40, 50] width 11 height 11
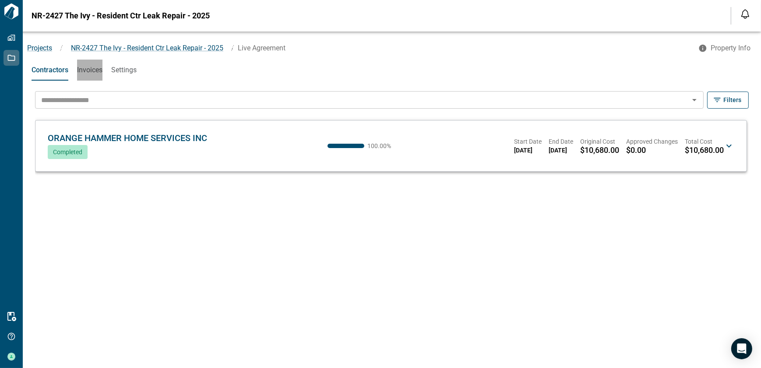
click at [94, 70] on span "Invoices" at bounding box center [89, 70] width 25 height 9
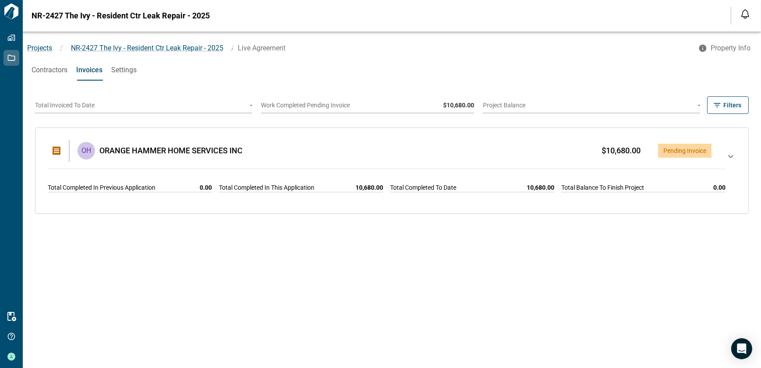
drag, startPoint x: 723, startPoint y: 157, endPoint x: 686, endPoint y: 191, distance: 50.8
click at [725, 157] on icon at bounding box center [730, 170] width 11 height 39
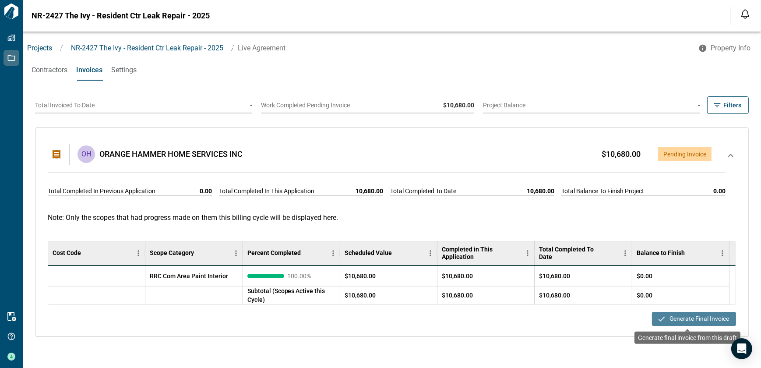
click at [681, 319] on button "Generate Final Invoice" at bounding box center [694, 319] width 84 height 14
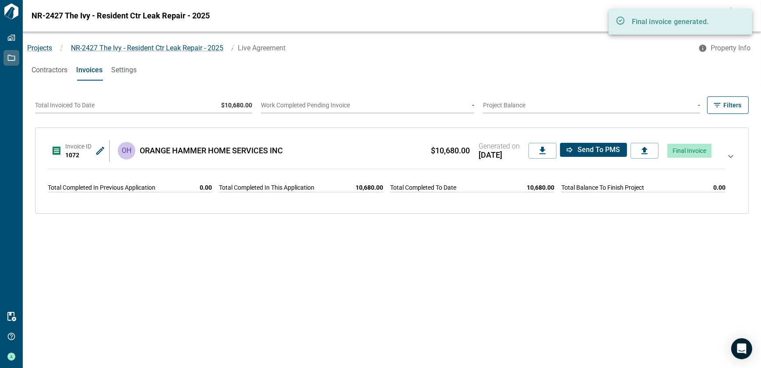
click at [99, 153] on icon at bounding box center [100, 151] width 8 height 8
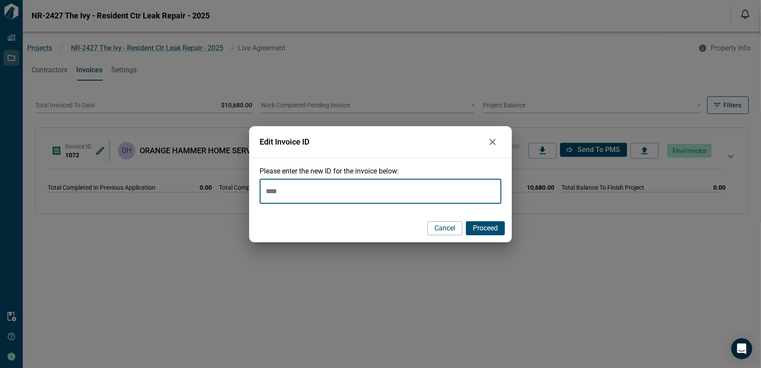
drag, startPoint x: 311, startPoint y: 194, endPoint x: 166, endPoint y: 187, distance: 145.0
click at [166, 187] on div "Edit Invoice ID Please enter the new ID for the invoice below: **** ​ Cancel Pr…" at bounding box center [380, 184] width 761 height 368
type input "****"
click at [488, 227] on span "Proceed" at bounding box center [485, 228] width 25 height 9
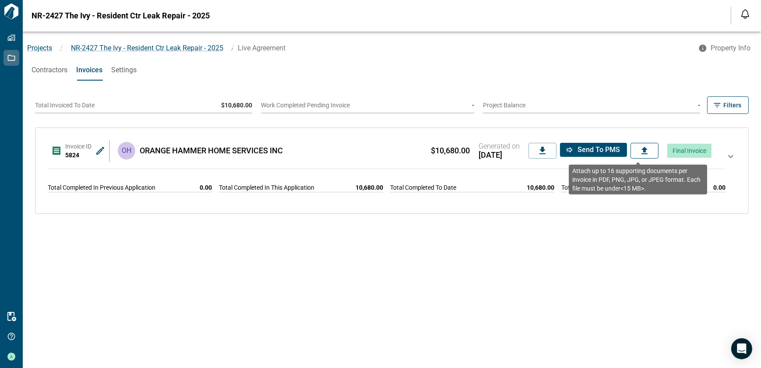
click at [641, 154] on icon at bounding box center [644, 150] width 11 height 11
click at [0, 0] on input "file" at bounding box center [0, 0] width 0 height 0
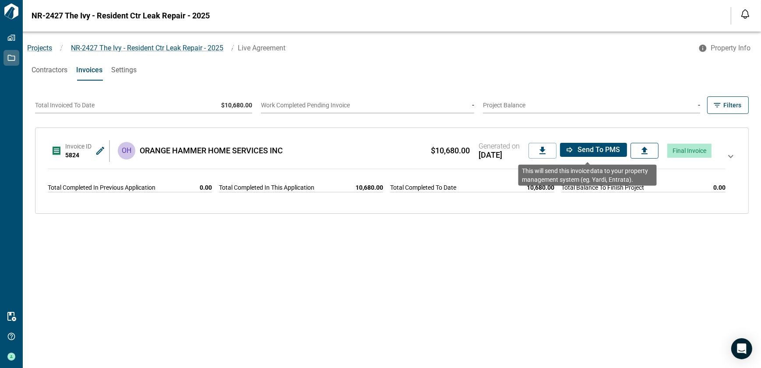
click at [577, 151] on span "Send to PMS" at bounding box center [598, 149] width 42 height 9
